Goal: Task Accomplishment & Management: Complete application form

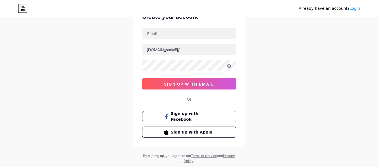
scroll to position [18, 0]
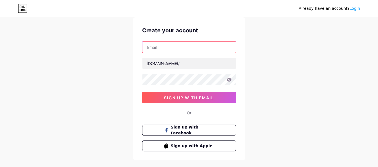
click at [174, 46] on input "text" at bounding box center [188, 47] width 93 height 11
click at [266, 149] on div "Already have an account? Login Create your account bio.link/ 0cAFcWeA7_c2tvrqeS…" at bounding box center [189, 89] width 378 height 214
click at [173, 51] on input "text" at bounding box center [188, 47] width 93 height 11
type input "[EMAIL_ADDRESS][DOMAIN_NAME]"
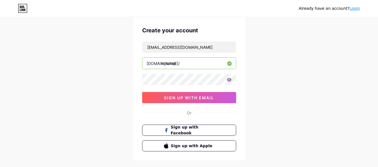
type input "nihonxp"
click at [230, 80] on icon at bounding box center [228, 80] width 5 height 4
click at [114, 81] on div "Already have an account? Login Create your account nihon.experience.xp@gmail.co…" at bounding box center [189, 89] width 378 height 214
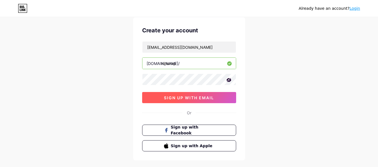
click at [207, 96] on span "sign up with email" at bounding box center [189, 98] width 50 height 5
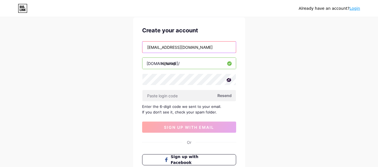
drag, startPoint x: 214, startPoint y: 45, endPoint x: 129, endPoint y: 46, distance: 85.3
click at [127, 47] on div "Already have an account? Login Create your account nihon.experience.xp@gmail.co…" at bounding box center [189, 103] width 378 height 243
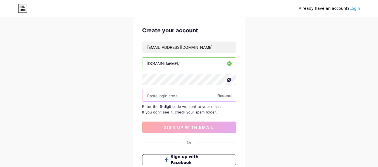
click at [157, 94] on input "text" at bounding box center [188, 95] width 93 height 11
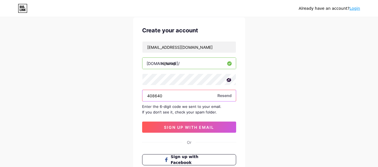
click at [141, 97] on div "Create your account nihon.experience.xp@gmail.com bio.link/ nihonxp 408640 Rese…" at bounding box center [189, 103] width 112 height 173
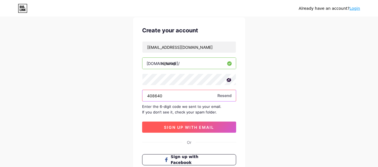
type input "408640"
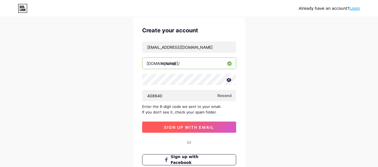
click at [181, 130] on button "sign up with email" at bounding box center [189, 127] width 94 height 11
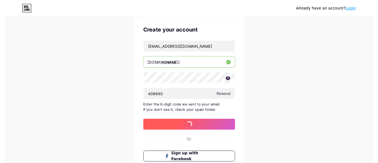
scroll to position [0, 0]
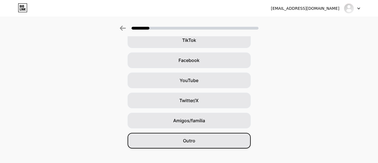
scroll to position [78, 0]
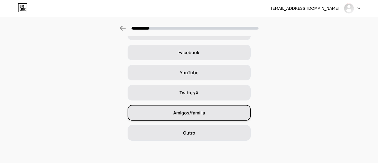
click at [200, 113] on font "Amigos/família" at bounding box center [189, 113] width 32 height 6
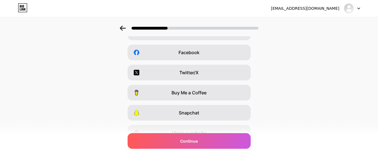
scroll to position [0, 0]
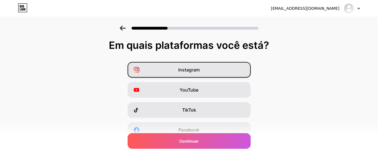
click at [200, 68] on font "Instagram" at bounding box center [189, 70] width 22 height 6
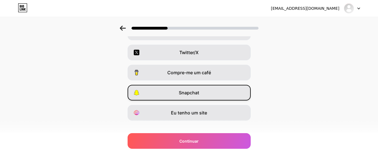
scroll to position [106, 0]
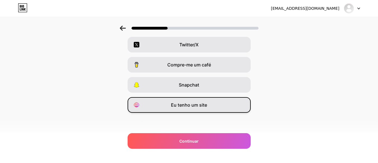
click at [212, 108] on div "Eu tenho um site" at bounding box center [188, 105] width 123 height 16
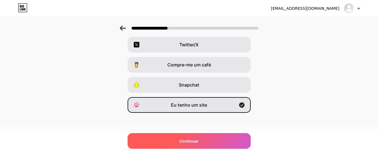
click at [199, 138] on div "Continuar" at bounding box center [188, 141] width 123 height 16
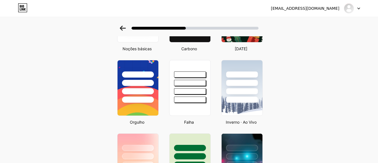
scroll to position [33, 0]
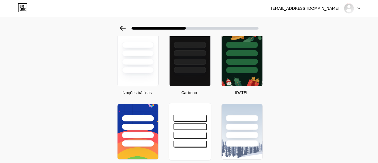
click at [196, 125] on div at bounding box center [189, 127] width 33 height 6
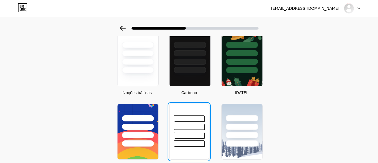
scroll to position [0, 0]
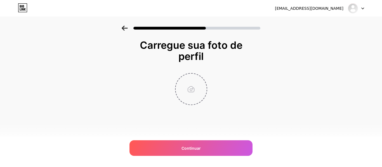
click at [189, 90] on input "file" at bounding box center [191, 89] width 31 height 31
type input "C:\fakepath\PERFIL.png"
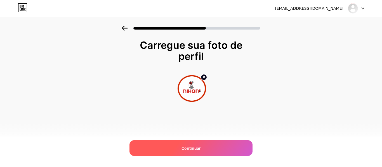
click at [198, 151] on span "Continuar" at bounding box center [190, 149] width 19 height 6
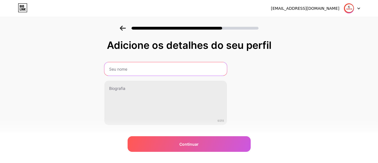
click at [147, 69] on input "text" at bounding box center [165, 68] width 122 height 13
type input "Nihon XP"
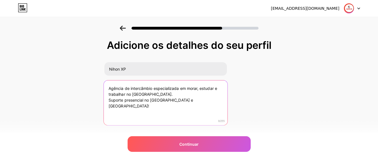
click at [109, 100] on textarea "Agência de intercâmbio especializada em morar, estudar e trabalhar no Japão. Su…" at bounding box center [165, 103] width 124 height 46
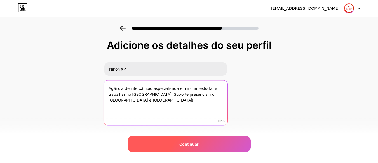
type textarea "Agência de intercâmbio especializada em morar, estudar e trabalhar no Japão. Su…"
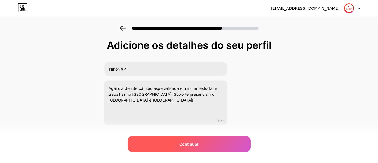
click at [190, 146] on font "Continuar" at bounding box center [188, 144] width 19 height 5
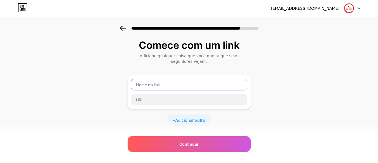
click at [173, 86] on input "text" at bounding box center [189, 84] width 116 height 11
paste input "https://intercambionihon.com/"
type input "https://intercambionihon.com/"
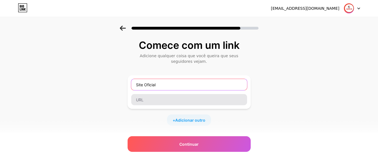
type input "Site Oficial"
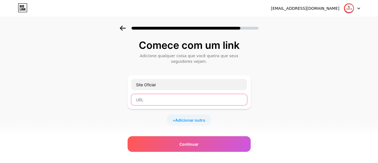
paste input "https://intercambionihon.com/"
type input "https://intercambionihon.com/"
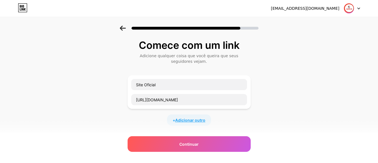
click at [180, 117] on span "Adicionar outro" at bounding box center [190, 120] width 30 height 6
click at [165, 127] on input "text" at bounding box center [189, 123] width 116 height 11
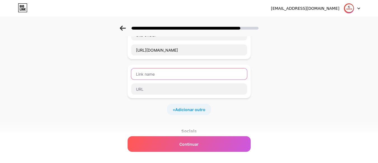
scroll to position [56, 0]
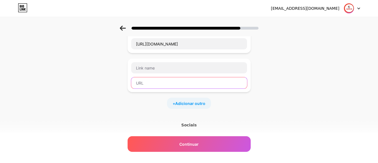
click at [165, 86] on input "text" at bounding box center [189, 82] width 116 height 11
paste input "https://www.instagram.com/nihonxp"
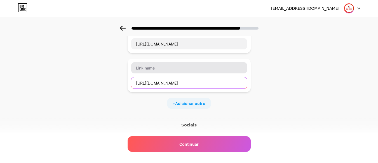
type input "https://www.instagram.com/nihonxp"
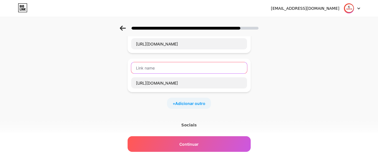
click at [175, 70] on input "text" at bounding box center [189, 67] width 116 height 11
type input "Instagram"
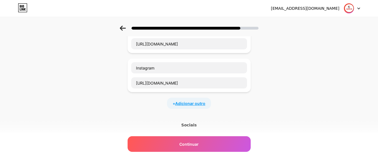
click at [202, 105] on font "Adicionar outro" at bounding box center [190, 103] width 30 height 5
click at [166, 111] on input "text" at bounding box center [189, 106] width 116 height 11
click at [165, 119] on input "text" at bounding box center [189, 122] width 116 height 11
paste input "https://wa.me/+5511980515527?text=Olá.%20Gostaria%20de%20mais%20informações%20s…"
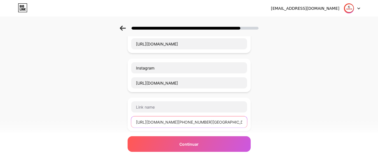
scroll to position [0, 119]
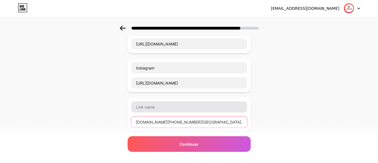
type input "https://wa.me/+5511980515527?text=Olá.%20Gostaria%20de%20mais%20informações%20s…"
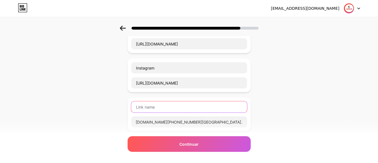
click at [162, 108] on input "text" at bounding box center [189, 106] width 116 height 11
type input "Whatsapp"
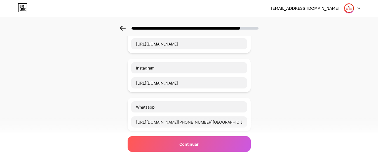
click at [332, 109] on div "Comece com um link Adicione qualquer coisa que você queira que seus seguidores …" at bounding box center [189, 110] width 378 height 280
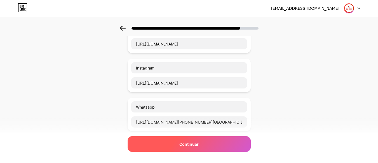
click at [219, 143] on div "Continuar" at bounding box center [188, 144] width 123 height 16
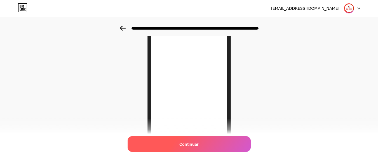
scroll to position [56, 0]
click at [195, 146] on font "Continuar" at bounding box center [188, 144] width 19 height 5
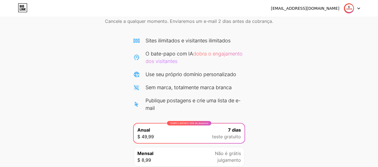
scroll to position [73, 0]
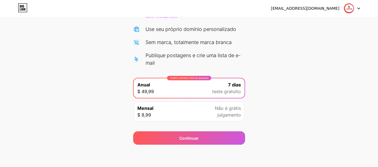
click at [24, 9] on icon at bounding box center [23, 7] width 10 height 9
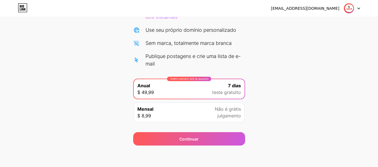
scroll to position [73, 0]
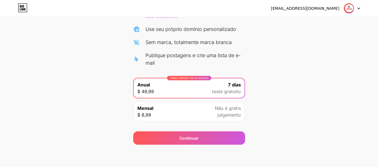
click at [316, 102] on div "Comece seu teste gratuito de 7 dias Cancele a qualquer momento. Enviaremos um e…" at bounding box center [189, 49] width 378 height 192
click at [354, 9] on div at bounding box center [351, 8] width 16 height 10
drag, startPoint x: 330, startPoint y: 84, endPoint x: 259, endPoint y: 74, distance: 72.3
click at [330, 84] on div "Comece seu teste gratuito de 7 dias Cancele a qualquer momento. Enviaremos um e…" at bounding box center [189, 49] width 378 height 192
click at [188, 38] on div "Sites ilimitados e visitantes ilimitados O bate-papo com IA dobra o engajamento…" at bounding box center [189, 29] width 112 height 75
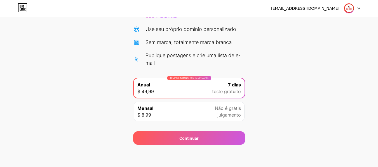
click at [25, 10] on icon at bounding box center [23, 7] width 10 height 9
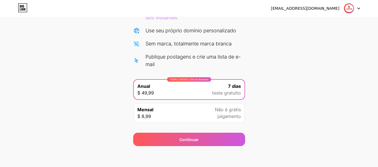
scroll to position [73, 0]
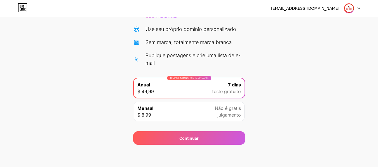
click at [228, 114] on font "julgamento" at bounding box center [228, 115] width 23 height 6
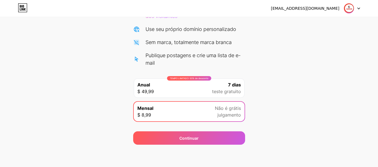
click at [232, 91] on font "teste gratuito" at bounding box center [226, 92] width 29 height 6
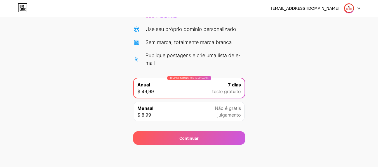
click at [283, 113] on div "Comece seu teste gratuito de 7 dias Cancele a qualquer momento. Enviaremos um e…" at bounding box center [189, 49] width 378 height 192
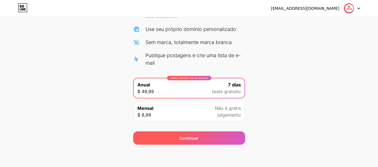
click at [212, 139] on div "Continuar" at bounding box center [189, 138] width 112 height 13
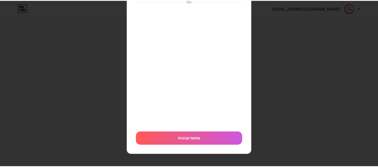
scroll to position [0, 0]
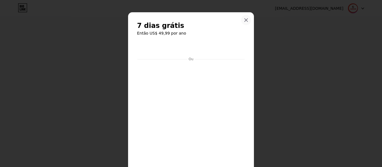
click at [246, 22] on icon at bounding box center [246, 20] width 4 height 4
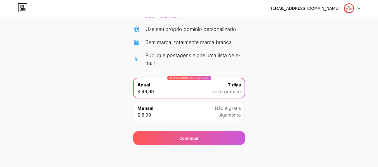
click at [70, 51] on div "Comece seu teste gratuito de 7 dias Cancele a qualquer momento. Enviaremos um e…" at bounding box center [189, 49] width 378 height 192
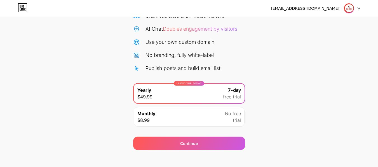
scroll to position [58, 0]
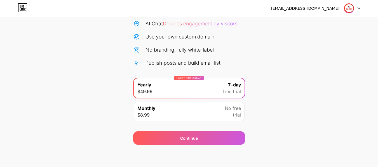
drag, startPoint x: 328, startPoint y: 60, endPoint x: 243, endPoint y: 55, distance: 85.1
click at [327, 60] on div "Start your 7 day free trial Cancel anytime. We will send you an email 2 days be…" at bounding box center [189, 56] width 378 height 177
click at [185, 64] on div "Publish posts and build email list" at bounding box center [182, 63] width 75 height 8
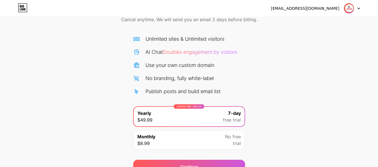
scroll to position [0, 0]
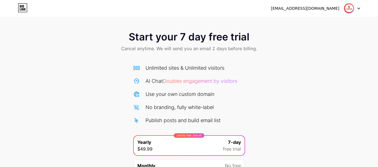
click at [201, 49] on span "Cancel anytime. We will send you an email 2 days before billing." at bounding box center [189, 48] width 136 height 7
click at [352, 13] on span at bounding box center [348, 8] width 11 height 11
click at [264, 75] on div "Start your 7 day free trial Cancel anytime. We will send you an email 2 days be…" at bounding box center [189, 114] width 378 height 177
click at [25, 9] on icon at bounding box center [23, 7] width 10 height 9
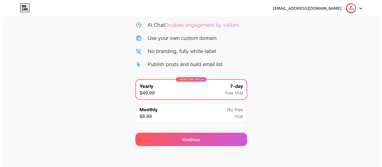
scroll to position [58, 0]
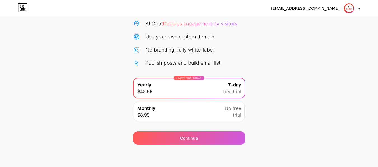
click at [198, 63] on div "Publish posts and build email list" at bounding box center [182, 63] width 75 height 8
click at [194, 154] on div "nihon.experience.xp@gmail.com Logout Link Copied Start your 7 day free trial Ca…" at bounding box center [189, 54] width 378 height 225
click at [195, 154] on div "nihon.experience.xp@gmail.com Logout Link Copied Start your 7 day free trial Ca…" at bounding box center [189, 54] width 378 height 225
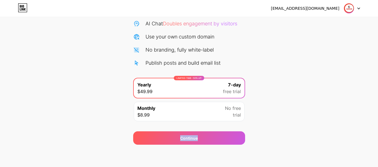
click at [195, 154] on div "nihon.experience.xp@gmail.com Logout Link Copied Start your 7 day free trial Ca…" at bounding box center [189, 54] width 378 height 225
click at [205, 121] on div "Monthly $8.99 No free trial" at bounding box center [189, 112] width 111 height 20
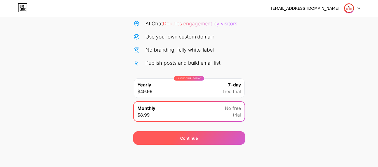
click at [206, 137] on div "Continue" at bounding box center [189, 138] width 112 height 13
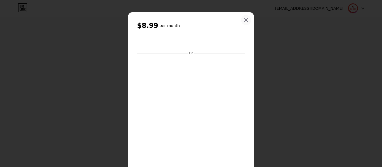
click at [247, 20] on div at bounding box center [246, 20] width 10 height 10
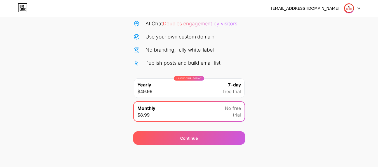
click at [234, 87] on span "7-day" at bounding box center [234, 85] width 13 height 7
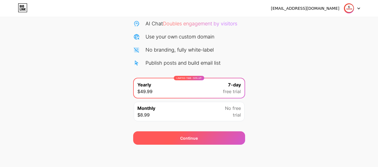
click at [211, 135] on div "Continue" at bounding box center [189, 138] width 112 height 13
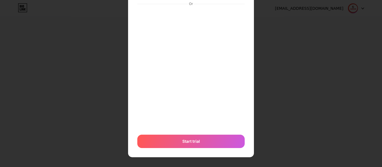
scroll to position [58, 0]
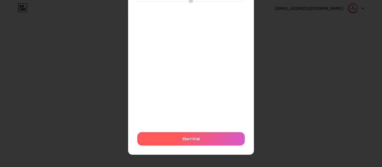
click at [198, 142] on div "Start trial" at bounding box center [190, 138] width 107 height 13
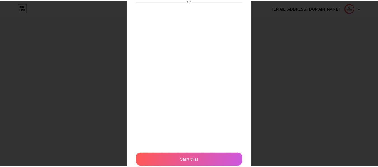
scroll to position [0, 0]
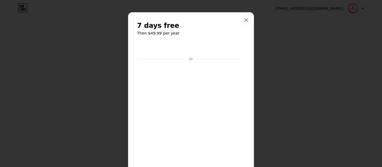
click at [245, 21] on icon at bounding box center [246, 20] width 3 height 3
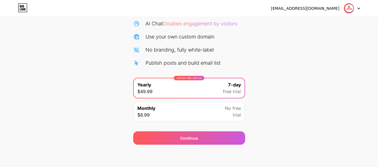
click at [281, 48] on div "Start your 7 day free trial Cancel anytime. We will send you an email 2 days be…" at bounding box center [189, 56] width 378 height 177
click at [357, 8] on icon at bounding box center [358, 8] width 2 height 1
click at [352, 6] on img at bounding box center [348, 8] width 11 height 11
click at [350, 7] on img at bounding box center [348, 8] width 11 height 11
click at [295, 60] on div "Start your 7 day free trial Cancel anytime. We will send you an email 2 days be…" at bounding box center [189, 56] width 378 height 177
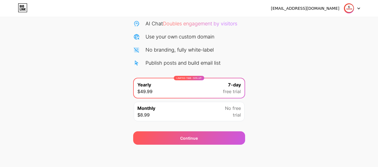
click at [200, 24] on span "Doubles engagement by visitors" at bounding box center [200, 24] width 74 height 6
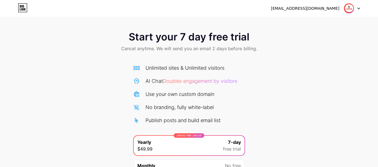
click at [167, 52] on span "Cancel anytime. We will send you an email 2 days before billing." at bounding box center [189, 48] width 136 height 7
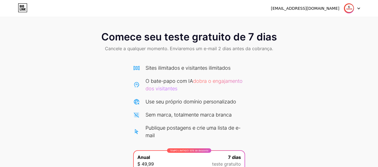
click at [271, 64] on div "Comece seu teste gratuito de 7 dias Cancele a qualquer momento. Enviaremos um e…" at bounding box center [189, 122] width 378 height 192
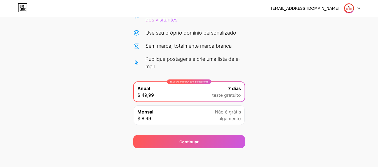
scroll to position [73, 0]
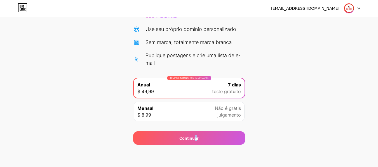
click at [196, 156] on div "nihon.experience.xp@gmail.com Sair Link copiado Comece seu teste gratuito de 7 …" at bounding box center [189, 47] width 378 height 240
click at [211, 89] on div "TEMPO LIMITADO: 50% de desconto Anual $ 49,99 7 dias teste gratuito" at bounding box center [189, 89] width 111 height 20
click at [219, 72] on div "Sites ilimitados e visitantes ilimitados O bate-papo com IA dobra o engajamento…" at bounding box center [189, 58] width 112 height 133
click at [212, 59] on div "Publique postagens e crie uma lista de e-mail" at bounding box center [194, 59] width 99 height 15
click at [211, 58] on font "Publique postagens e crie uma lista de e-mail" at bounding box center [192, 59] width 95 height 13
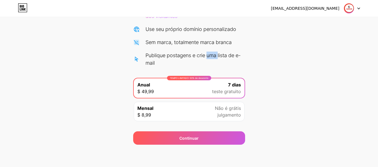
click at [211, 58] on font "Publique postagens e crie uma lista de e-mail" at bounding box center [192, 59] width 95 height 13
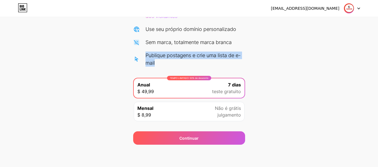
click at [211, 58] on font "Publique postagens e crie uma lista de e-mail" at bounding box center [192, 59] width 95 height 13
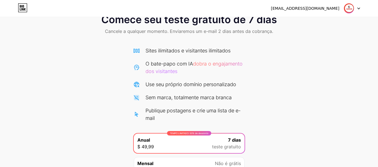
scroll to position [17, 0]
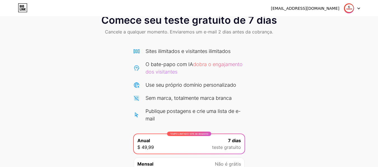
click at [278, 81] on div "Comece seu teste gratuito de 7 dias Cancele a qualquer momento. Enviaremos um e…" at bounding box center [189, 105] width 378 height 192
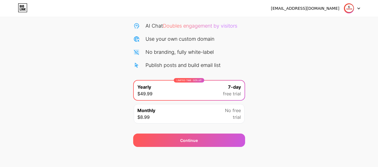
scroll to position [56, 0]
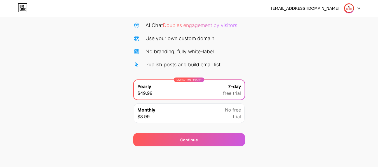
click at [202, 53] on div "No branding, fully white-label" at bounding box center [179, 52] width 68 height 8
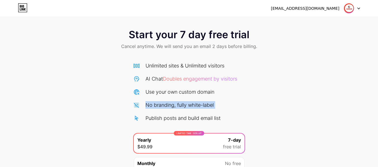
scroll to position [0, 0]
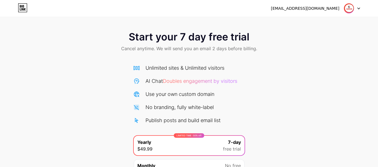
click at [315, 8] on div "[EMAIL_ADDRESS][DOMAIN_NAME]" at bounding box center [305, 9] width 68 height 6
click at [200, 72] on div "Unlimited sites & Unlimited visitors AI Chat Doubles engagement by visitors Use…" at bounding box center [189, 94] width 112 height 60
click at [26, 8] on icon at bounding box center [23, 7] width 10 height 9
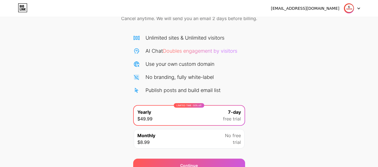
scroll to position [58, 0]
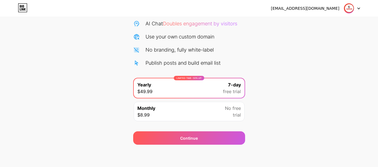
click at [199, 70] on div "Unlimited sites & Unlimited visitors AI Chat Doubles engagement by visitors Use…" at bounding box center [189, 66] width 112 height 118
click at [196, 66] on div "Publish posts and build email list" at bounding box center [182, 63] width 75 height 8
click at [195, 63] on div "Publish posts and build email list" at bounding box center [182, 63] width 75 height 8
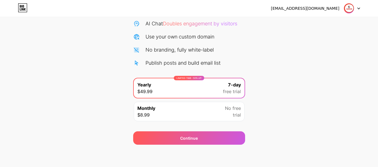
click at [186, 83] on div "LIMITED TIME : 50% off Yearly $49.99 7-day free trial" at bounding box center [189, 89] width 111 height 20
click at [186, 84] on div "LIMITED TIME : 50% off Yearly $49.99 7-day free trial" at bounding box center [189, 89] width 111 height 20
drag, startPoint x: 281, startPoint y: 82, endPoint x: 293, endPoint y: 72, distance: 16.3
click at [283, 79] on div "Start your 7 day free trial Cancel anytime. We will send you an email 2 days be…" at bounding box center [189, 56] width 378 height 177
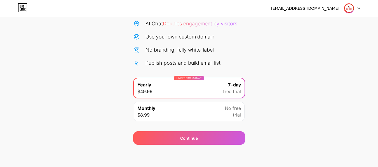
click at [342, 11] on div "[EMAIL_ADDRESS][DOMAIN_NAME]" at bounding box center [315, 8] width 89 height 10
click at [350, 10] on img at bounding box center [348, 8] width 11 height 11
click at [340, 25] on li "Logout" at bounding box center [324, 22] width 69 height 15
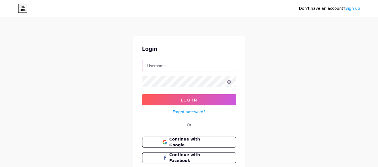
type input "[EMAIL_ADDRESS][DOMAIN_NAME]"
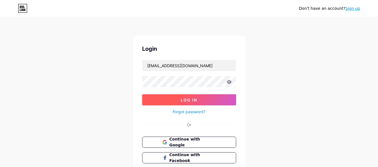
click at [193, 103] on button "Log In" at bounding box center [189, 99] width 94 height 11
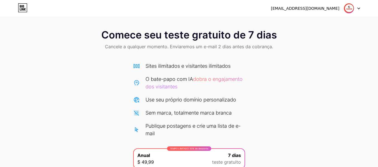
scroll to position [2, 0]
click at [273, 93] on div "Comece seu teste gratuito de 7 dias Cancele a qualquer momento. Enviaremos um e…" at bounding box center [189, 120] width 378 height 192
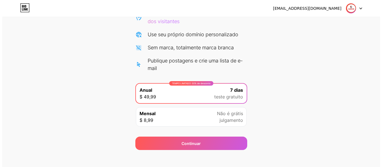
scroll to position [73, 0]
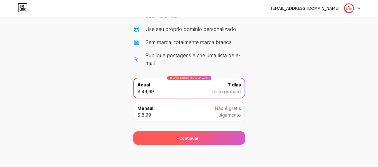
click at [226, 136] on div "Continuar" at bounding box center [189, 138] width 112 height 13
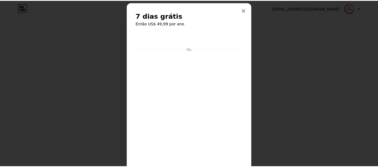
scroll to position [0, 0]
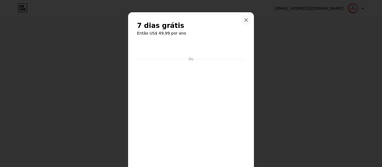
click at [245, 23] on div at bounding box center [246, 20] width 10 height 10
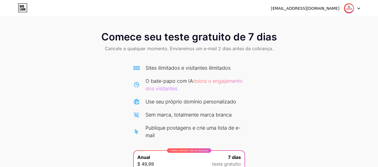
click at [26, 7] on icon at bounding box center [23, 7] width 10 height 9
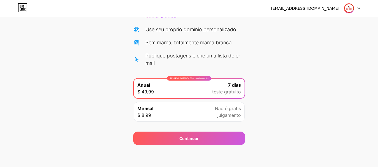
scroll to position [73, 0]
click at [85, 120] on div "Comece seu teste gratuito de 7 dias Cancele a qualquer momento. Enviaremos um e…" at bounding box center [189, 49] width 378 height 192
drag, startPoint x: 182, startPoint y: 85, endPoint x: 108, endPoint y: 56, distance: 79.1
click at [108, 56] on div "Comece seu teste gratuito de 7 dias Cancele a qualquer momento. Enviaremos um e…" at bounding box center [189, 49] width 378 height 192
click at [166, 62] on div "Publique postagens e crie uma lista de e-mail" at bounding box center [194, 59] width 99 height 15
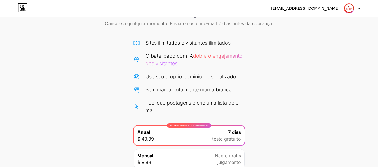
scroll to position [0, 0]
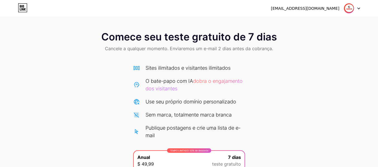
click at [22, 10] on icon at bounding box center [22, 9] width 1 height 3
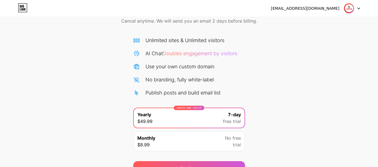
scroll to position [28, 0]
click at [350, 8] on img at bounding box center [348, 8] width 11 height 11
